Goal: Task Accomplishment & Management: Use online tool/utility

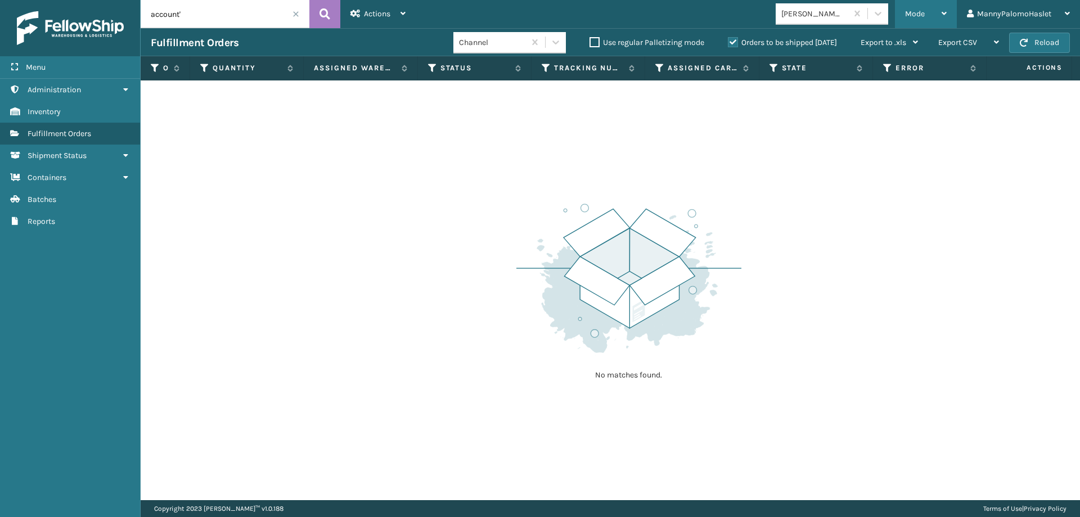
click at [929, 12] on div "Mode" at bounding box center [926, 14] width 42 height 28
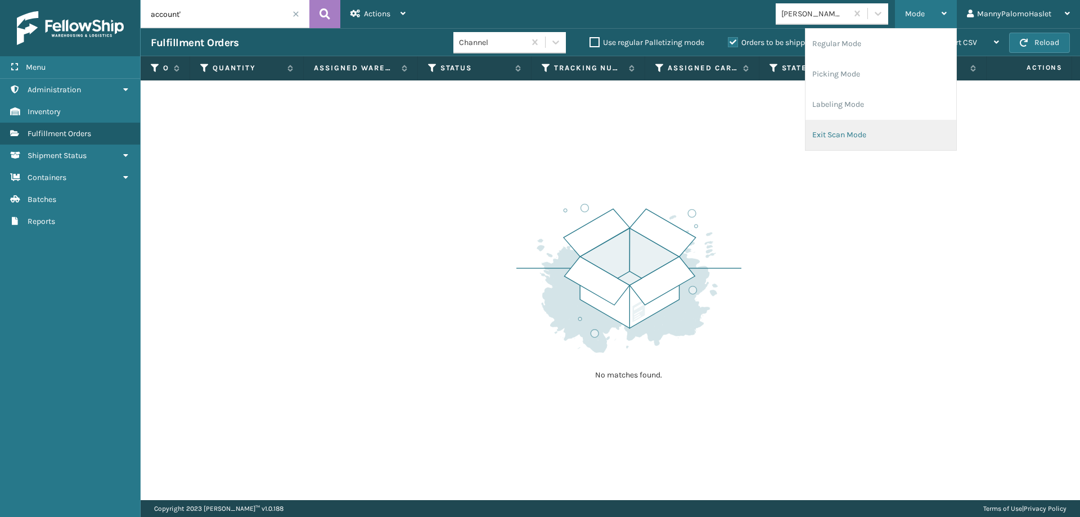
click at [863, 127] on li "Exit Scan Mode" at bounding box center [880, 135] width 151 height 30
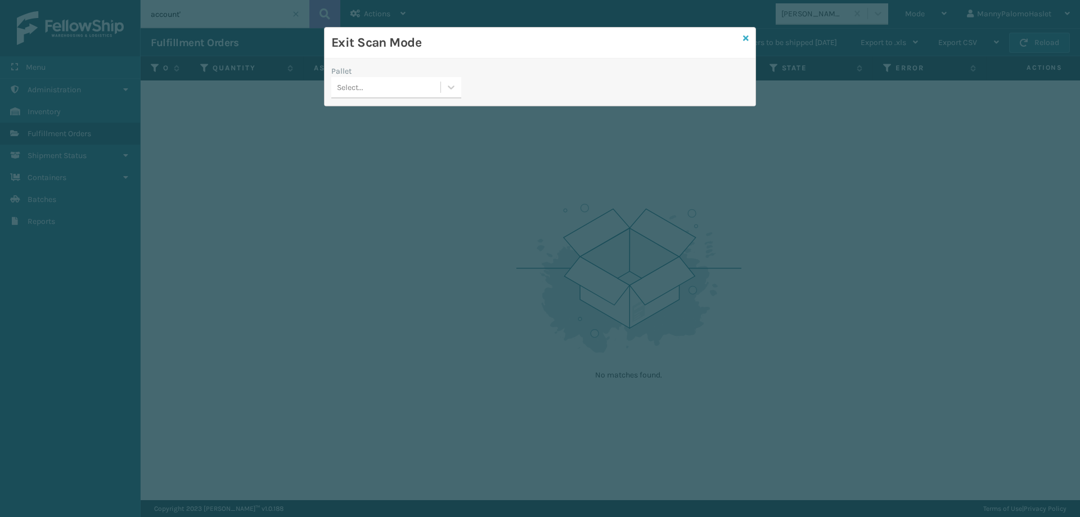
click at [743, 44] on link at bounding box center [746, 39] width 6 height 12
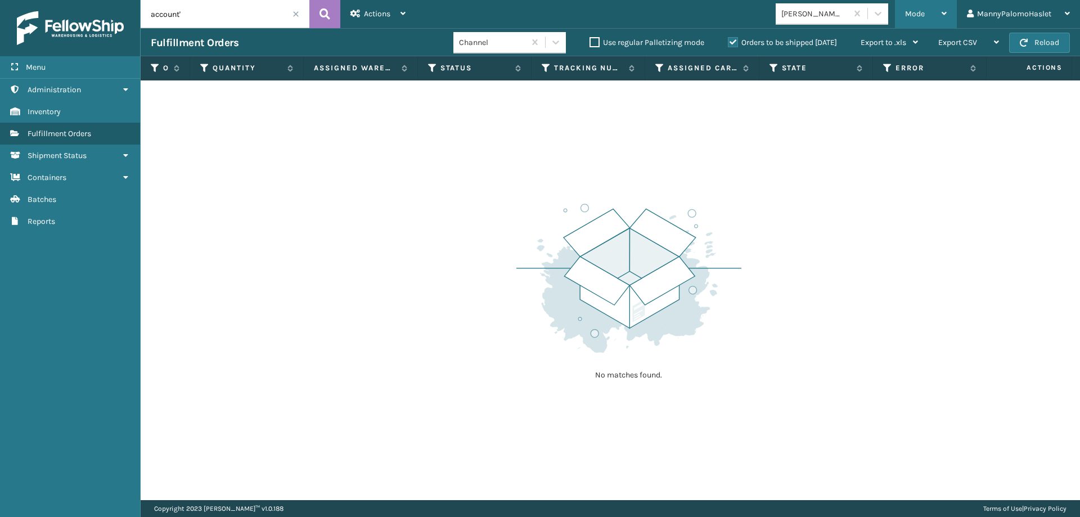
click at [918, 8] on div "Mode" at bounding box center [926, 14] width 42 height 28
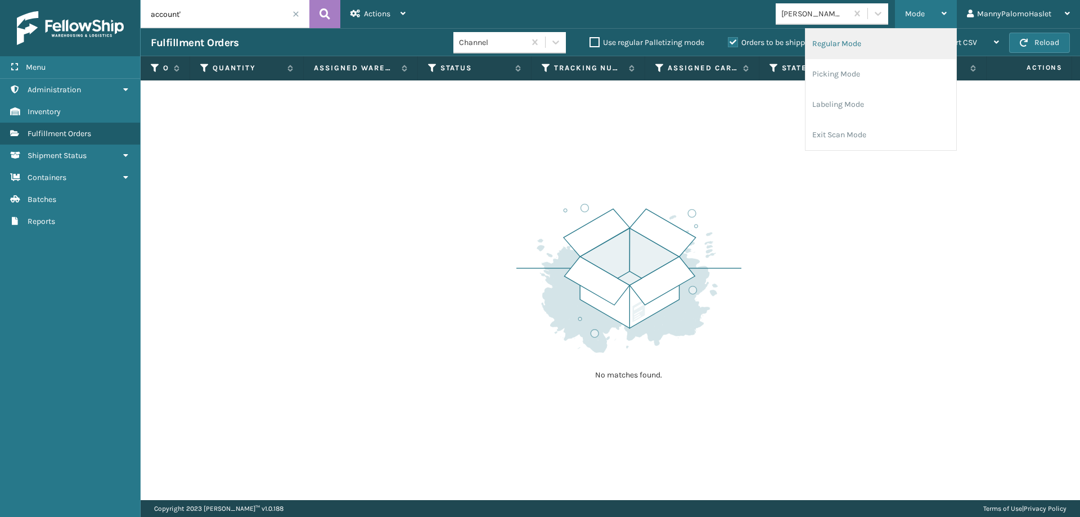
click at [863, 46] on li "Regular Mode" at bounding box center [880, 44] width 151 height 30
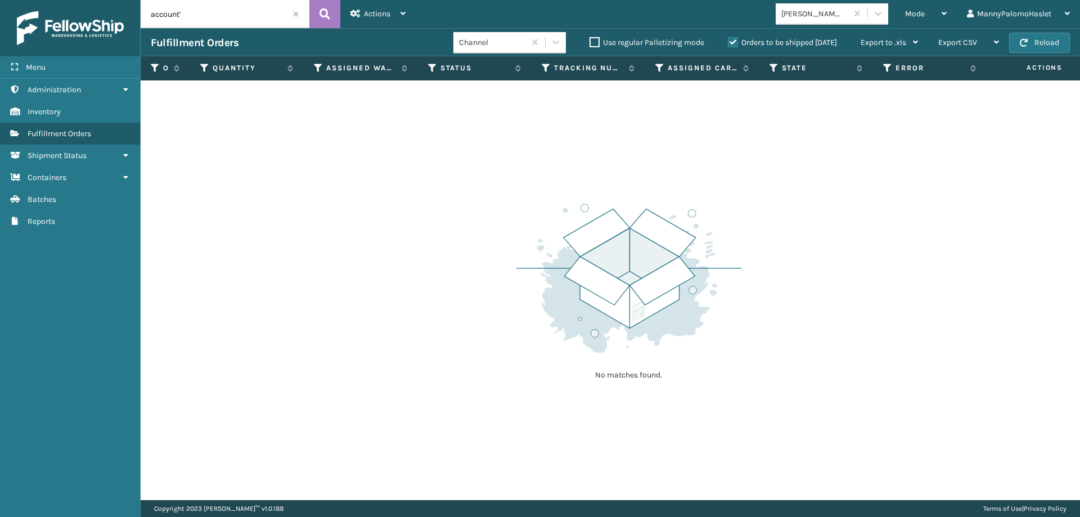
click at [297, 19] on input "account'" at bounding box center [225, 14] width 169 height 28
click at [293, 15] on span at bounding box center [295, 14] width 7 height 7
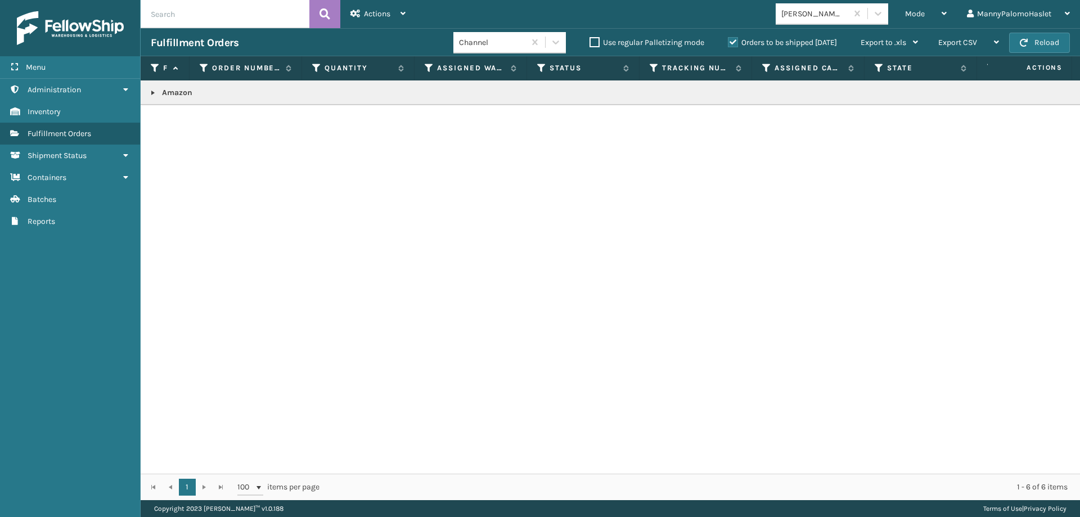
click at [151, 95] on link at bounding box center [152, 92] width 9 height 9
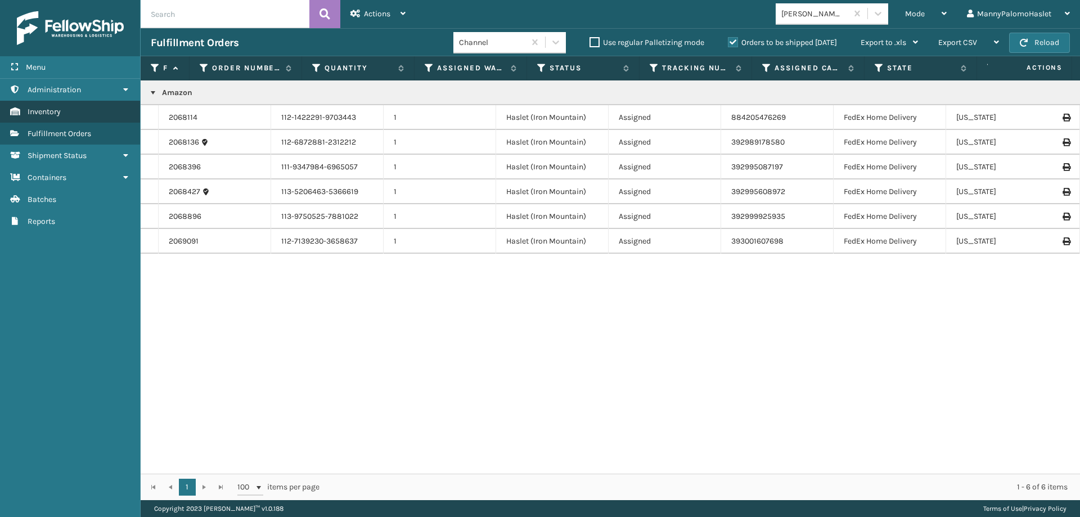
click at [70, 108] on link "Inventory" at bounding box center [70, 112] width 140 height 22
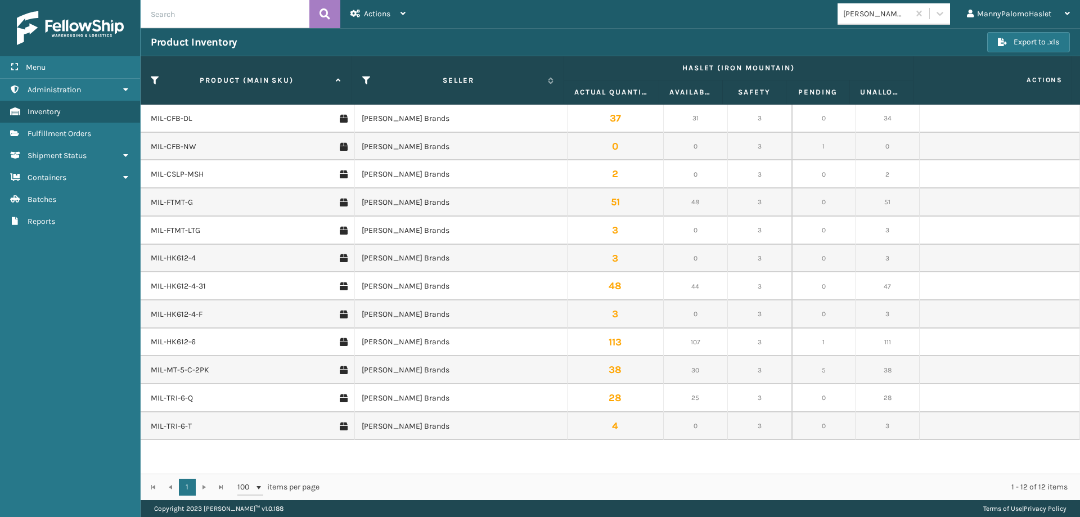
click at [85, 136] on span "Fulfillment Orders" at bounding box center [60, 134] width 64 height 10
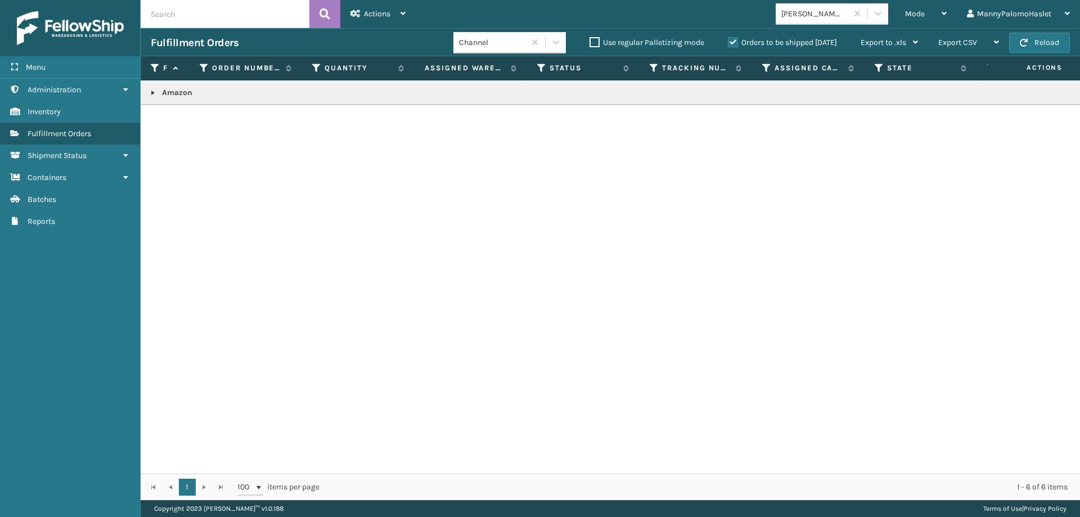
click at [155, 96] on link at bounding box center [152, 92] width 9 height 9
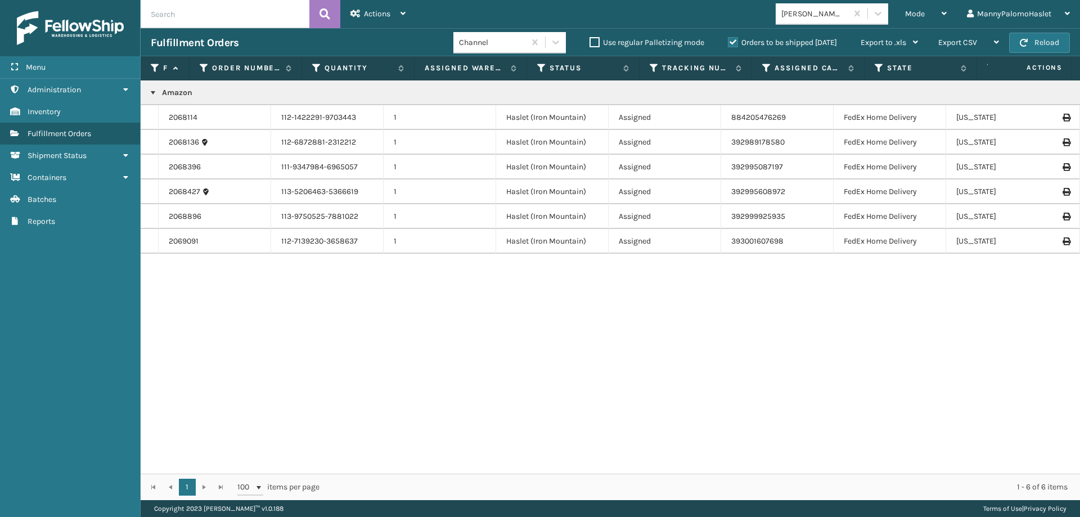
drag, startPoint x: 863, startPoint y: 465, endPoint x: 1079, endPoint y: 442, distance: 217.2
click at [1079, 442] on div "Amazon 2068114 112-1422291-9703443 1 Haslet (Iron Mountain) Assigned 8842054762…" at bounding box center [610, 276] width 939 height 393
